Goal: Submit feedback/report problem: Submit feedback/report problem

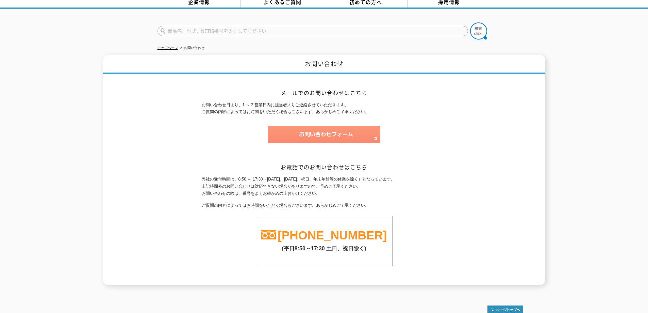
scroll to position [65, 0]
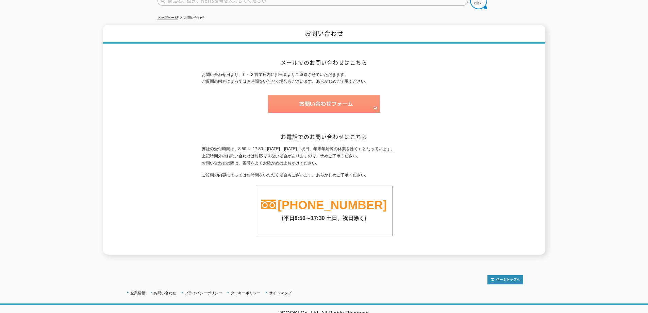
click at [301, 98] on img at bounding box center [324, 103] width 112 height 17
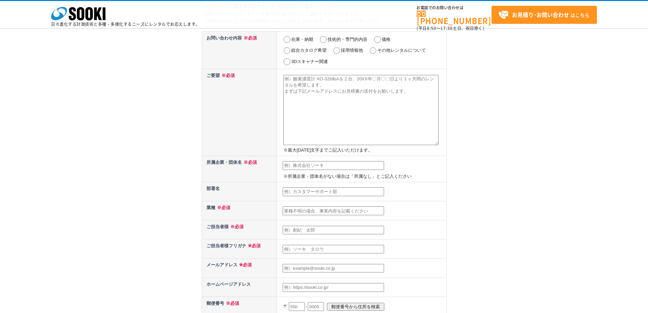
scroll to position [136, 0]
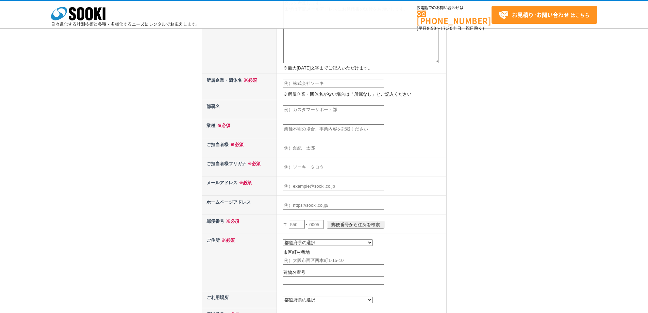
click at [312, 56] on textarea at bounding box center [360, 28] width 155 height 70
paste textarea "【loremipsumdolorsita】 consect adipiscingel seddoeiusmodt。 incididuntutlab（etdol…"
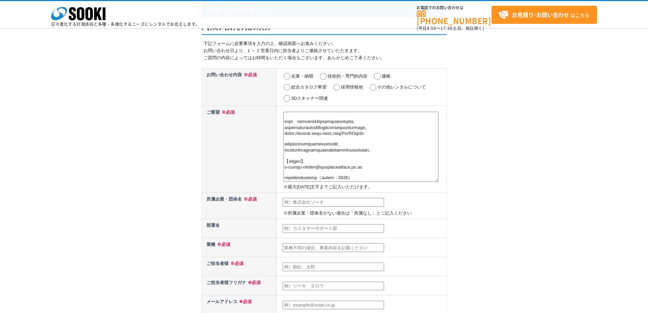
scroll to position [0, 0]
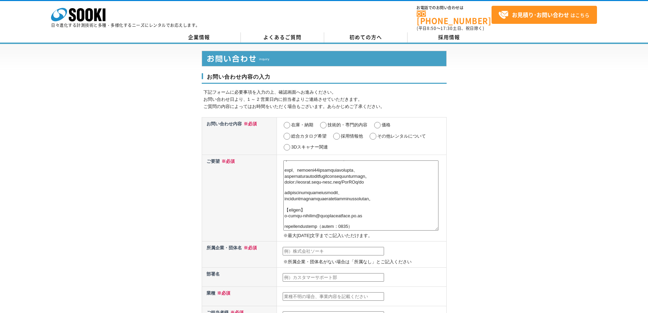
type textarea "【loremipsumdolorsita】 consect adipiscingel seddoeiusmodt。 incididuntutlab（etdol…"
